Goal: Find specific page/section

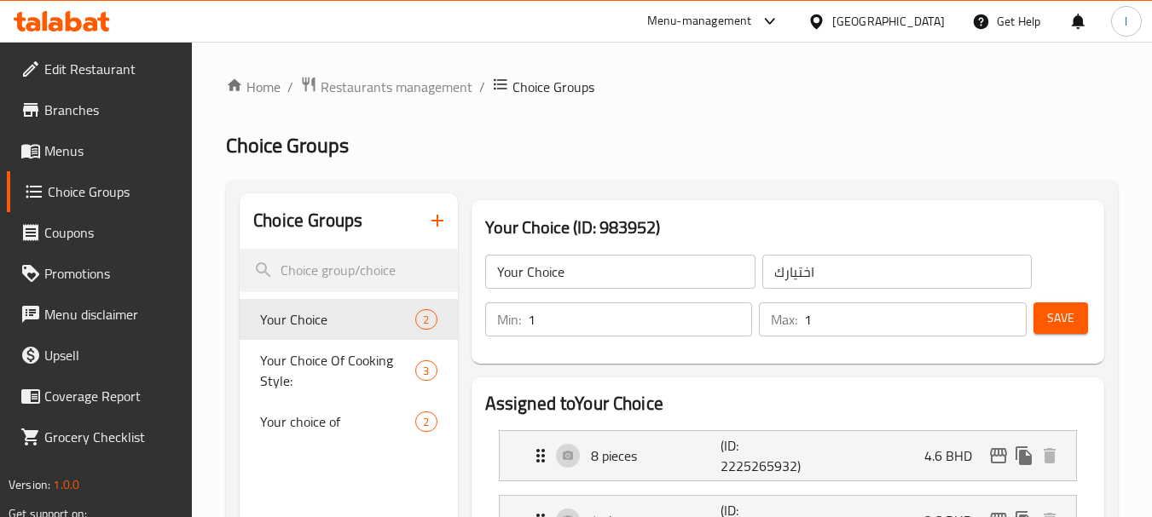
click at [832, 18] on div at bounding box center [819, 21] width 25 height 19
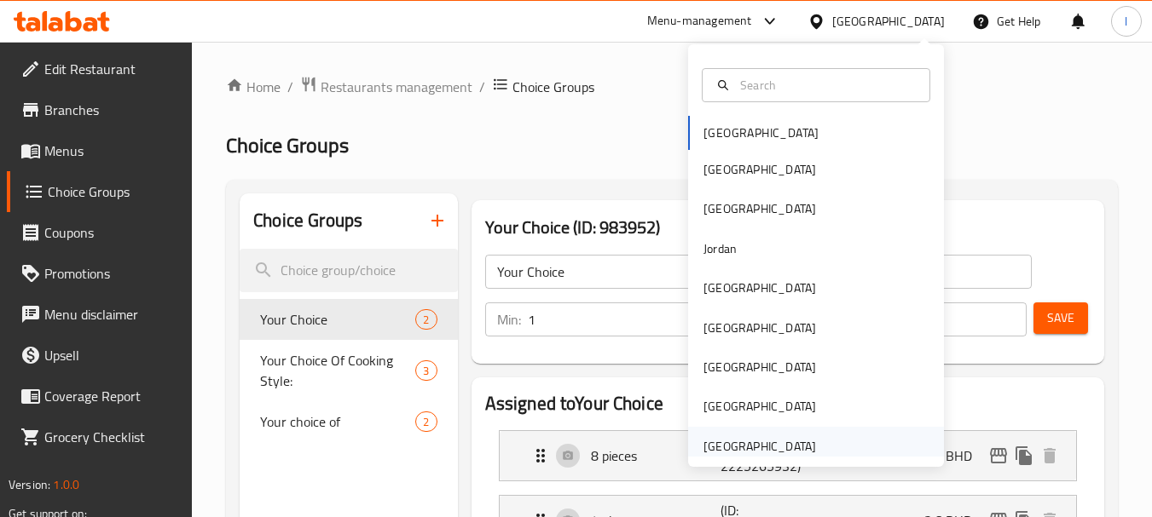
click at [794, 433] on div "[GEOGRAPHIC_DATA]" at bounding box center [760, 446] width 140 height 39
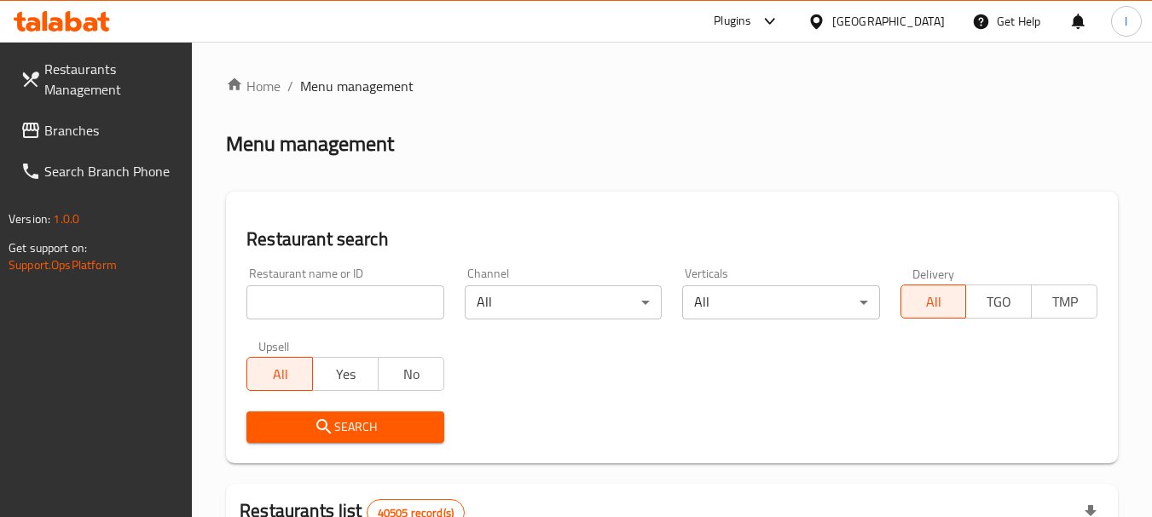
click at [78, 136] on span "Branches" at bounding box center [111, 130] width 135 height 20
